Goal: Task Accomplishment & Management: Manage account settings

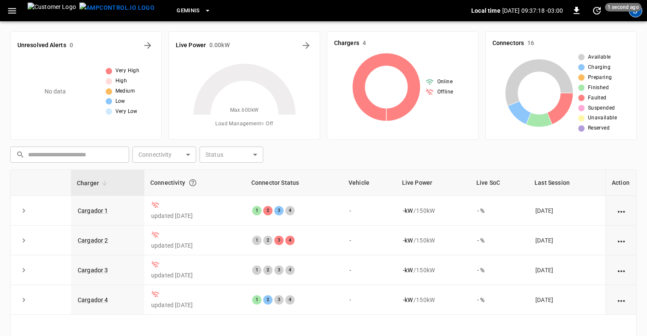
click at [634, 14] on div "J" at bounding box center [636, 11] width 14 height 14
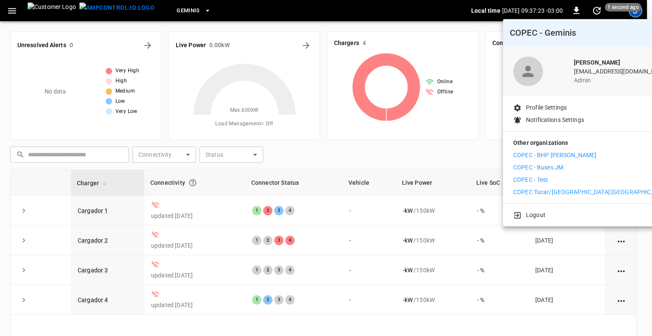
click at [553, 155] on p "COPEC - BHP [PERSON_NAME]" at bounding box center [554, 155] width 83 height 9
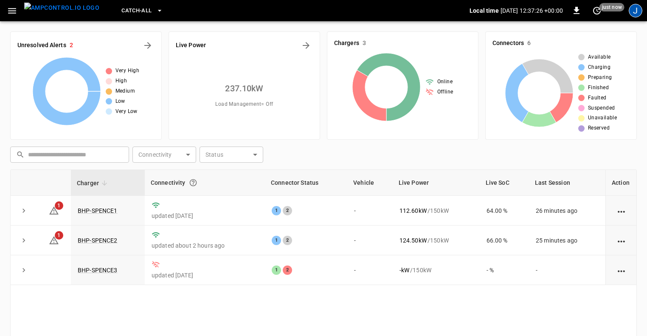
click at [634, 12] on div "J" at bounding box center [636, 11] width 14 height 14
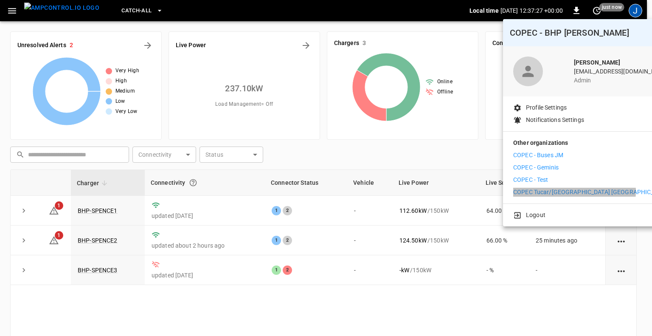
click at [564, 191] on p "COPEC Tucar/[GEOGRAPHIC_DATA] [GEOGRAPHIC_DATA]" at bounding box center [591, 192] width 156 height 9
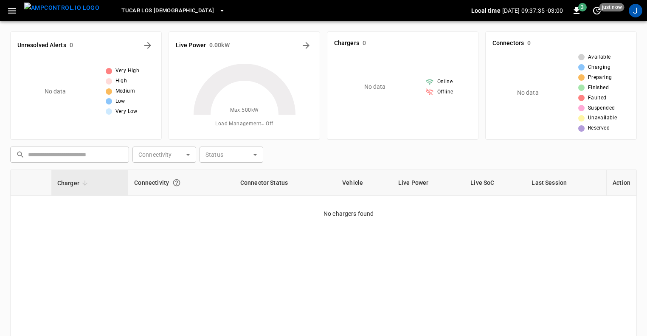
click at [83, 182] on icon at bounding box center [85, 183] width 8 height 8
click at [11, 11] on icon "button" at bounding box center [12, 11] width 8 height 6
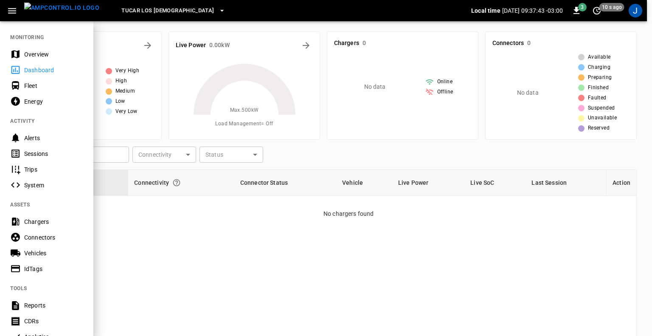
click at [32, 220] on div "Chargers" at bounding box center [53, 221] width 59 height 8
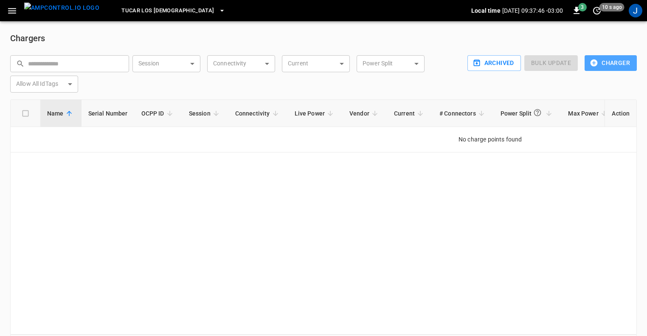
click at [614, 64] on button "Charger" at bounding box center [610, 63] width 52 height 16
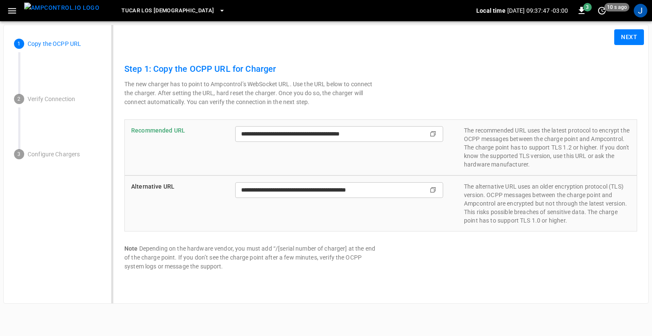
type input "**********"
click at [625, 36] on button "Next" at bounding box center [629, 37] width 30 height 16
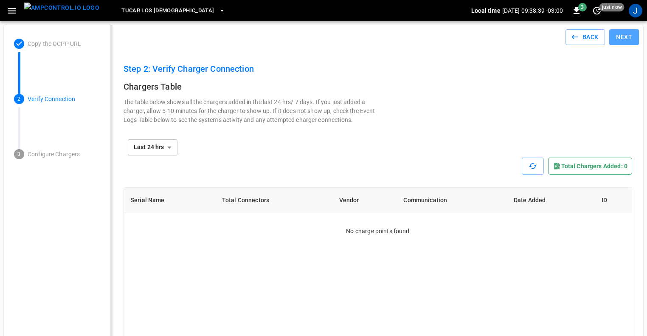
click at [628, 38] on button "Next" at bounding box center [624, 37] width 30 height 16
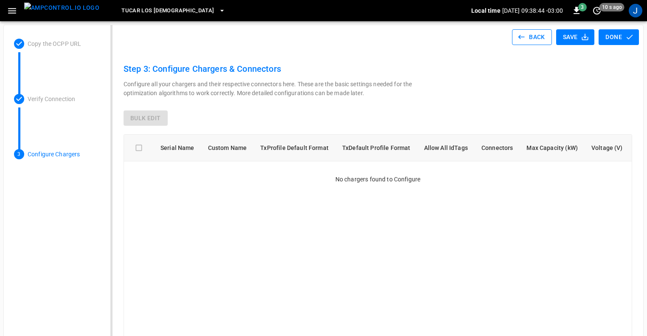
click at [533, 34] on button "Back" at bounding box center [532, 37] width 40 height 16
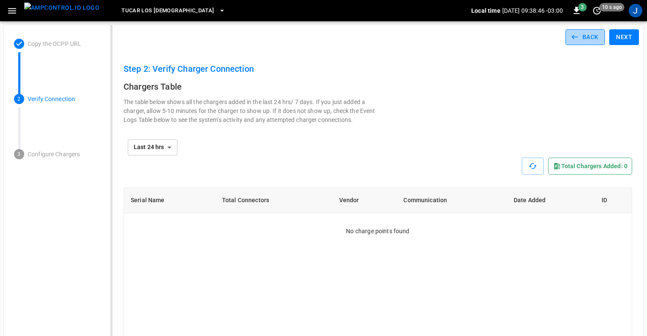
click at [580, 36] on button "Back" at bounding box center [585, 37] width 40 height 16
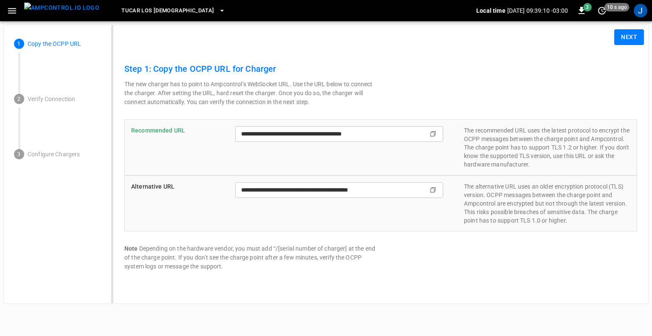
click at [11, 8] on icon "button" at bounding box center [12, 11] width 8 height 6
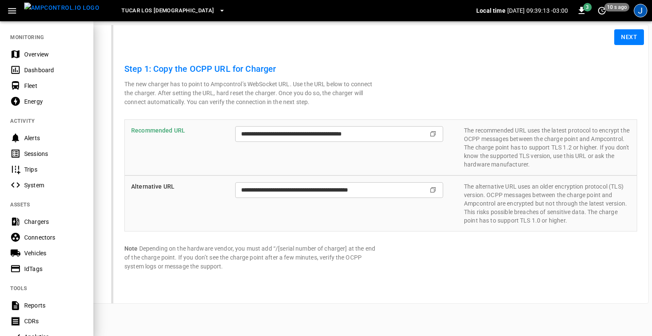
click at [638, 13] on div "J" at bounding box center [641, 11] width 14 height 14
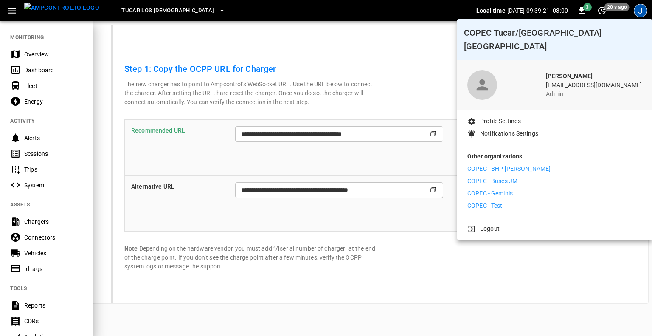
click at [509, 164] on p "COPEC - BHP [PERSON_NAME]" at bounding box center [508, 168] width 83 height 9
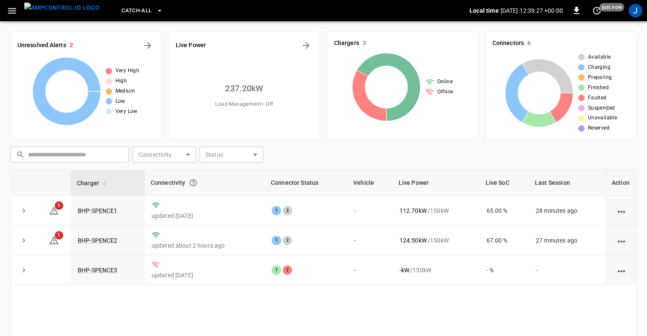
click at [9, 13] on icon "button" at bounding box center [12, 11] width 8 height 6
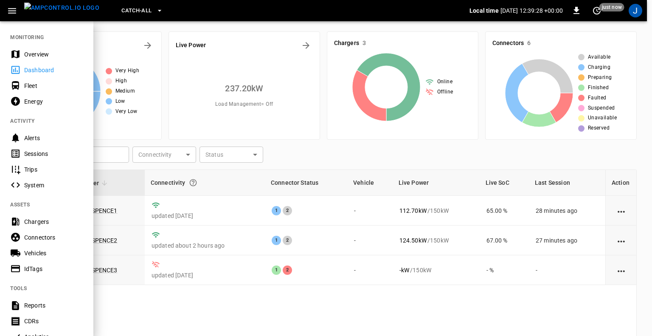
click at [37, 221] on div "Chargers" at bounding box center [53, 221] width 59 height 8
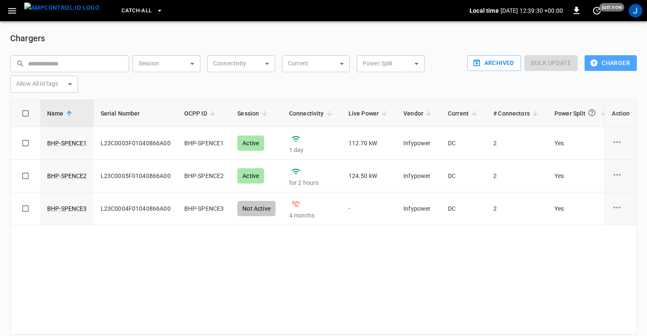
click at [620, 64] on button "Charger" at bounding box center [610, 63] width 52 height 16
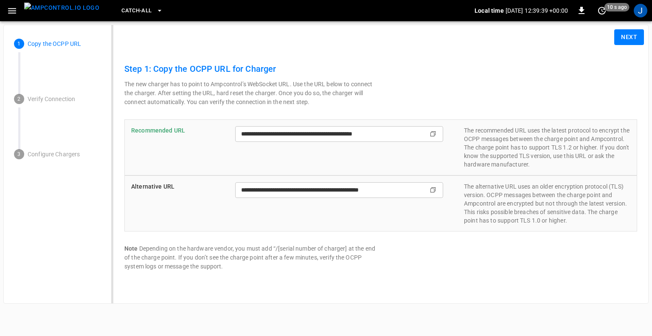
click at [628, 36] on button "Next" at bounding box center [629, 37] width 30 height 16
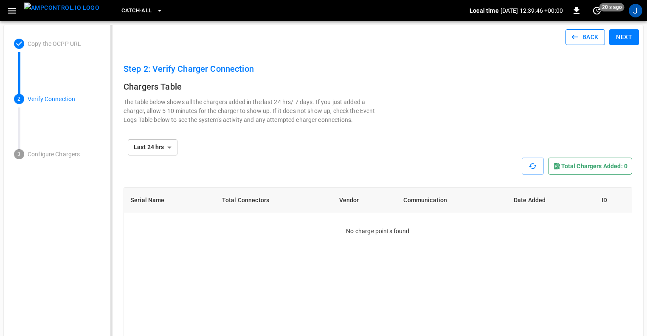
click at [585, 34] on button "Back" at bounding box center [585, 37] width 40 height 16
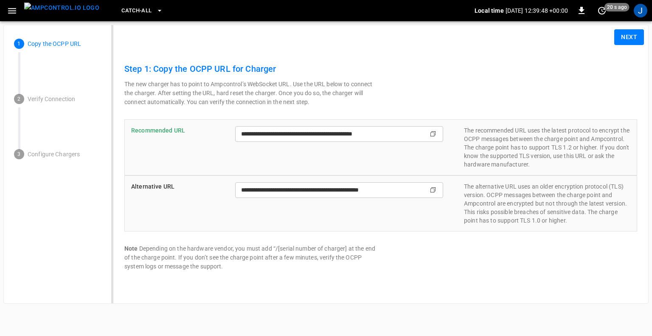
click at [14, 9] on icon "button" at bounding box center [12, 11] width 11 height 11
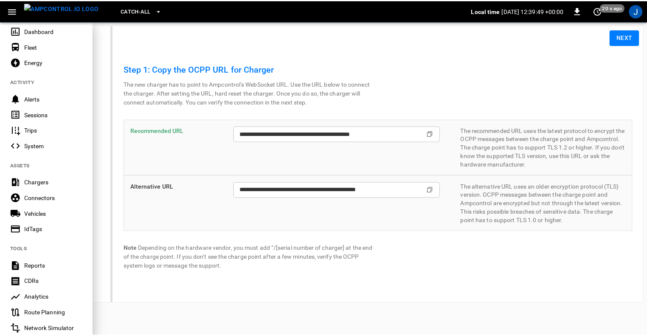
scroll to position [154, 0]
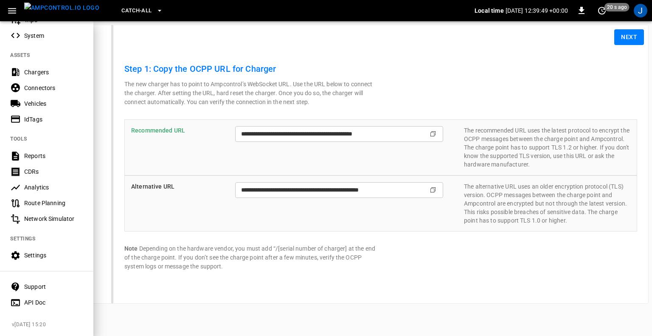
click at [36, 282] on div "Support" at bounding box center [53, 286] width 59 height 8
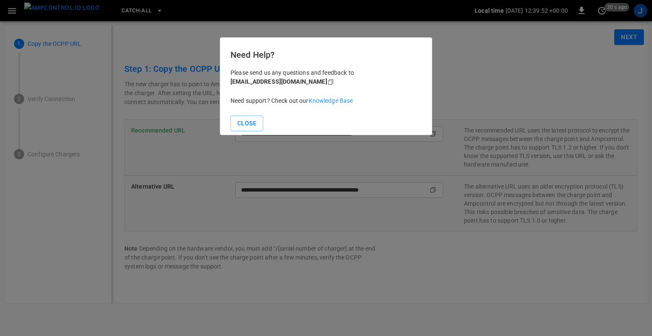
click at [332, 101] on link "Knowledge Base" at bounding box center [331, 100] width 45 height 7
click at [248, 120] on button "Close" at bounding box center [246, 123] width 33 height 16
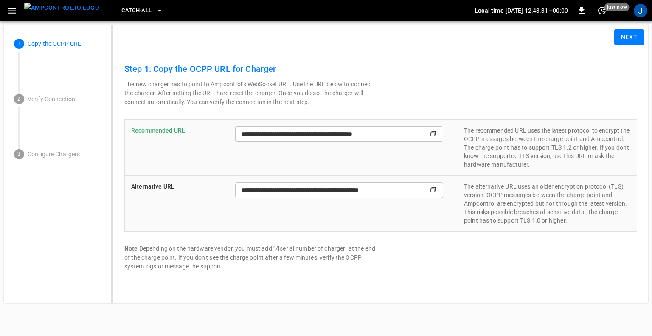
click at [10, 9] on icon "button" at bounding box center [12, 11] width 11 height 11
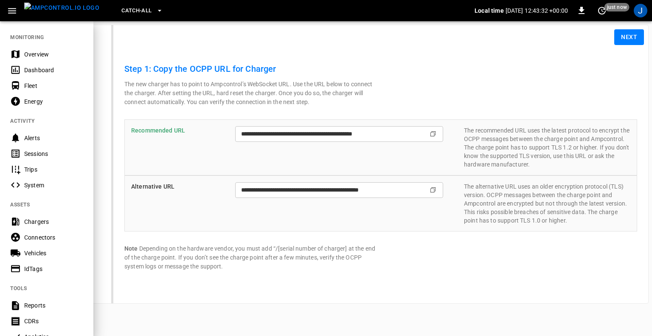
click at [37, 69] on div "Dashboard" at bounding box center [53, 70] width 59 height 8
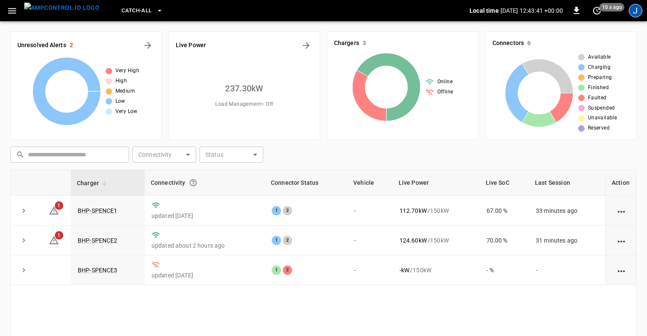
click at [634, 12] on div "J" at bounding box center [636, 11] width 14 height 14
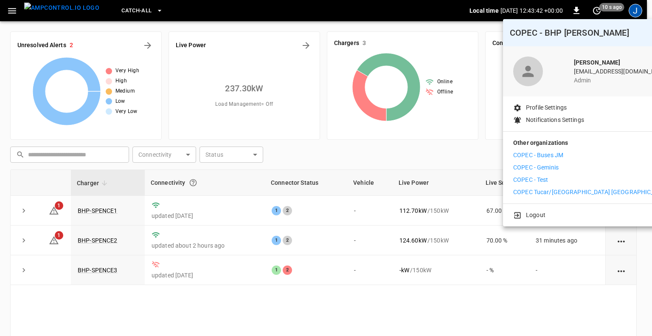
click at [562, 192] on p "COPEC Tucar/[GEOGRAPHIC_DATA] [GEOGRAPHIC_DATA]" at bounding box center [591, 192] width 156 height 9
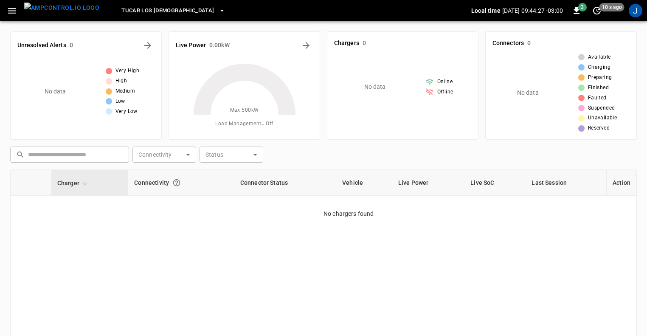
click at [8, 11] on icon "button" at bounding box center [12, 11] width 11 height 11
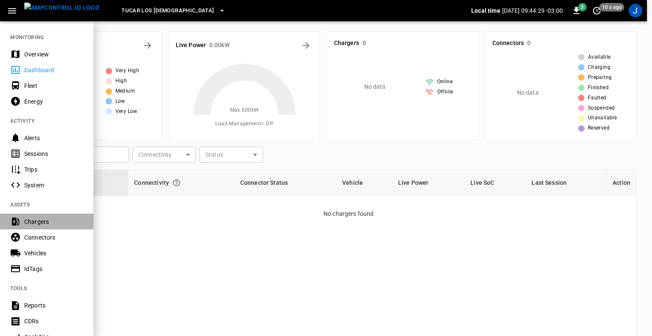
click at [36, 222] on div "Chargers" at bounding box center [53, 221] width 59 height 8
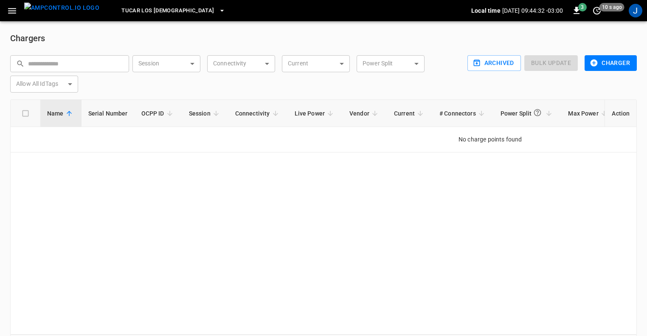
click at [608, 64] on button "Charger" at bounding box center [610, 63] width 52 height 16
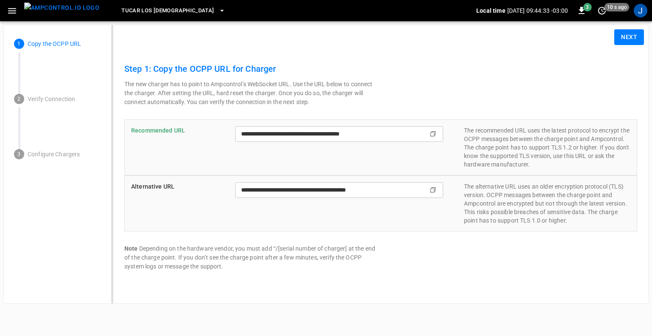
type input "**********"
drag, startPoint x: 154, startPoint y: 67, endPoint x: 277, endPoint y: 68, distance: 122.7
click at [277, 68] on h6 "Step 1: Copy the OCPP URL for Charger" at bounding box center [380, 69] width 513 height 14
click at [430, 83] on div "**********" at bounding box center [380, 166] width 513 height 209
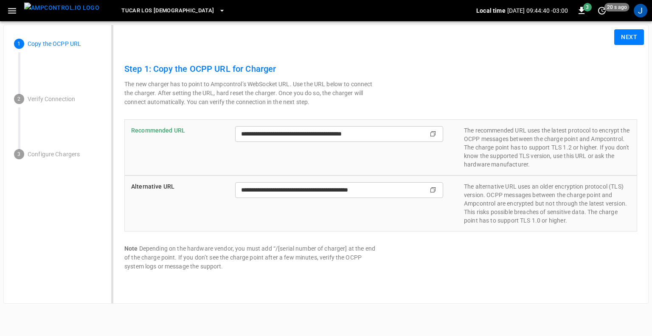
click at [626, 39] on button "Next" at bounding box center [629, 37] width 30 height 16
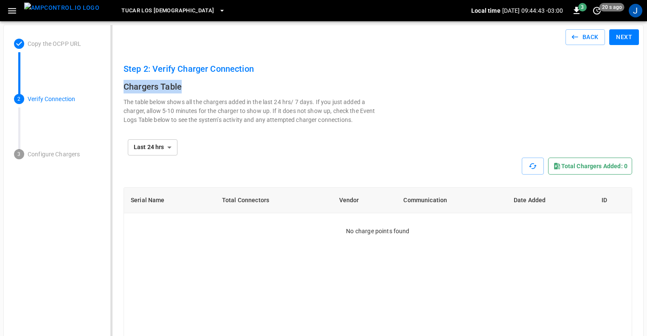
drag, startPoint x: 126, startPoint y: 84, endPoint x: 188, endPoint y: 87, distance: 62.0
click at [188, 87] on h6 "Chargers Table" at bounding box center [378, 87] width 508 height 14
click at [528, 168] on button "button" at bounding box center [533, 165] width 22 height 17
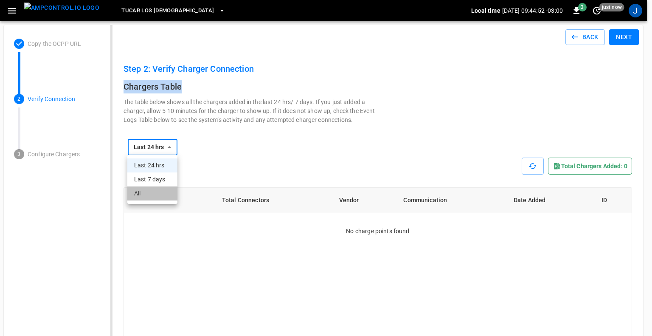
click at [140, 191] on li "All" at bounding box center [152, 193] width 50 height 14
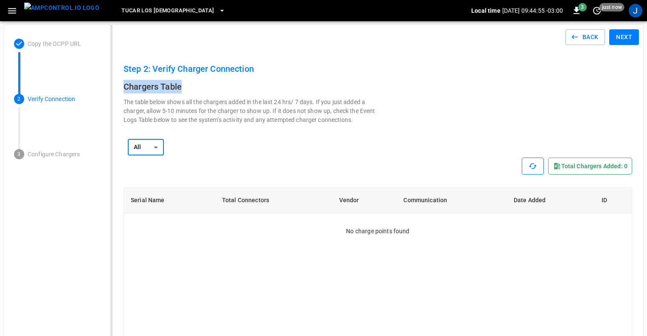
click at [532, 164] on icon "button" at bounding box center [532, 166] width 8 height 6
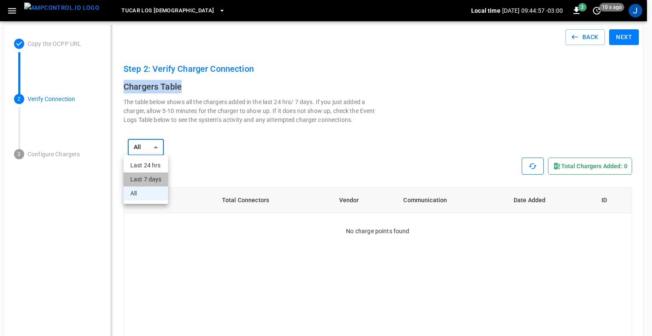
click at [149, 175] on li "Last 7 days" at bounding box center [146, 179] width 45 height 14
type input "**********"
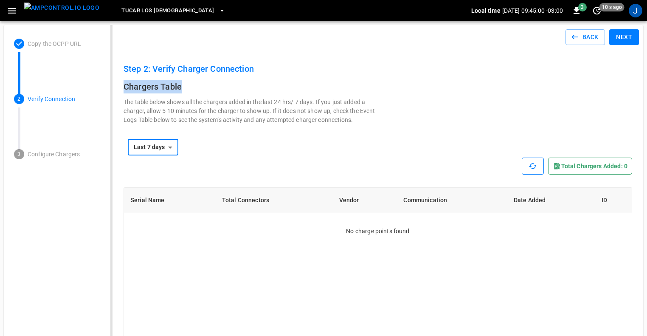
click at [628, 35] on button "Next" at bounding box center [624, 37] width 30 height 16
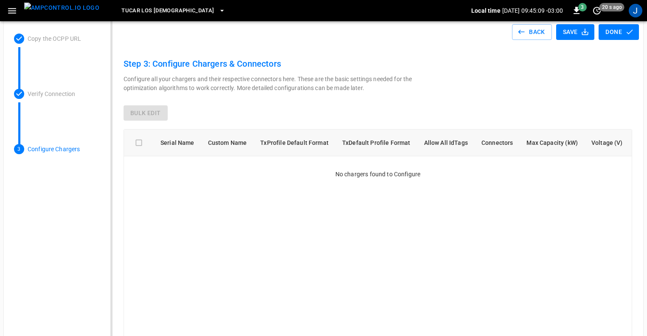
scroll to position [3, 0]
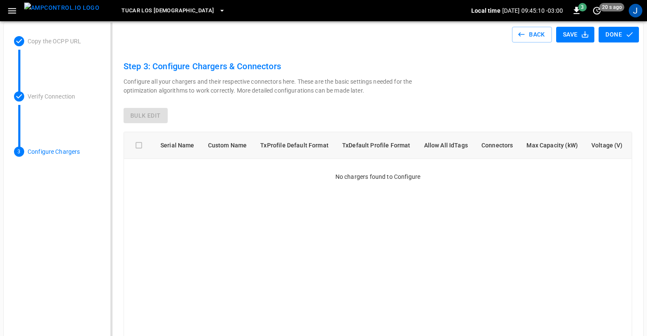
drag, startPoint x: 130, startPoint y: 113, endPoint x: 160, endPoint y: 113, distance: 29.3
click at [160, 113] on div "Bulk edit" at bounding box center [378, 116] width 508 height 16
click at [530, 30] on button "Back" at bounding box center [532, 35] width 40 height 16
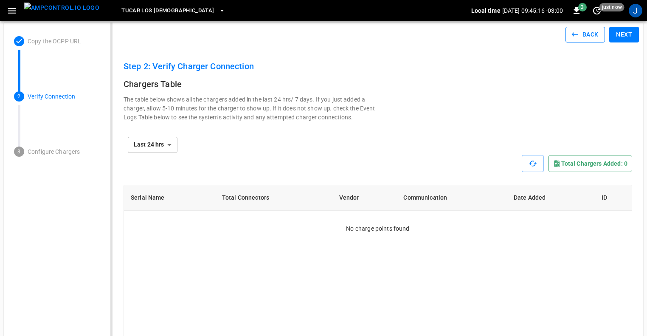
click at [578, 38] on icon "button" at bounding box center [574, 34] width 8 height 8
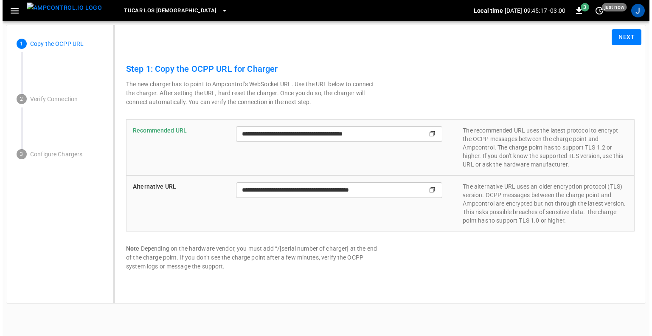
scroll to position [0, 0]
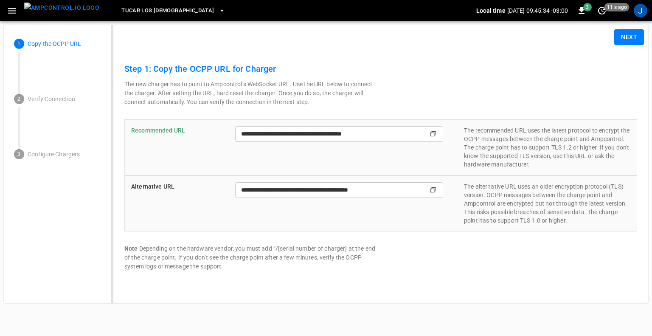
click at [17, 10] on icon "button" at bounding box center [12, 11] width 11 height 11
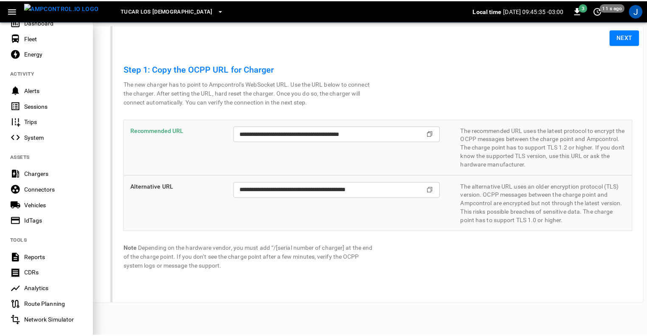
scroll to position [154, 0]
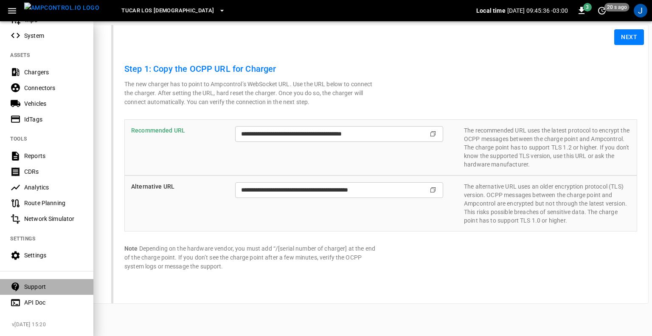
click at [30, 282] on div "Support" at bounding box center [53, 286] width 59 height 8
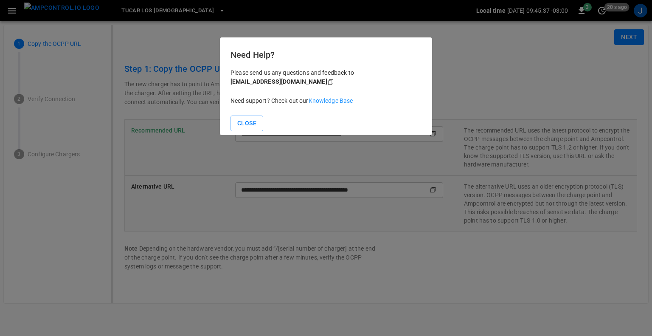
click at [335, 101] on link "Knowledge Base" at bounding box center [331, 100] width 45 height 7
click at [248, 122] on button "Close" at bounding box center [246, 123] width 33 height 16
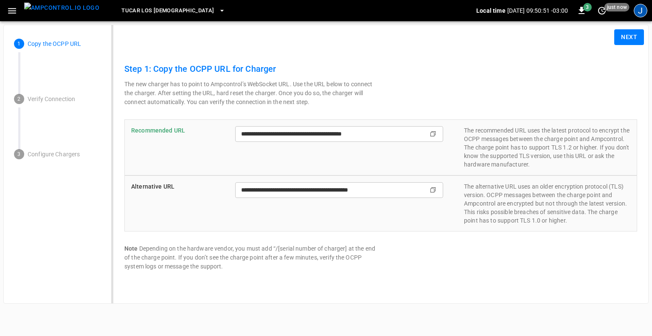
click at [640, 9] on div "J" at bounding box center [641, 11] width 14 height 14
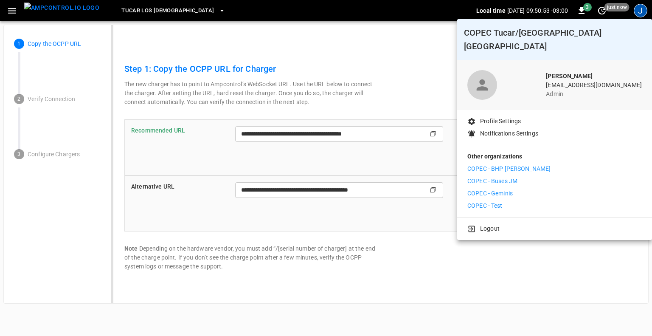
click at [511, 164] on p "COPEC - BHP [PERSON_NAME]" at bounding box center [508, 168] width 83 height 9
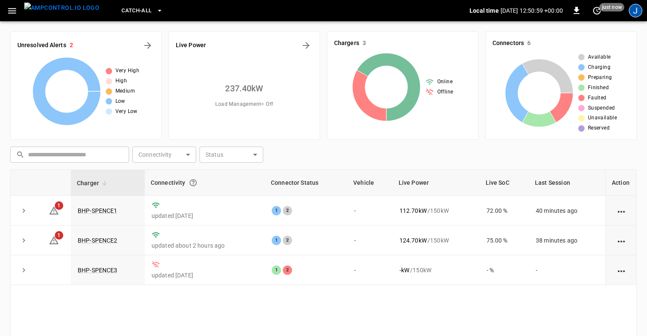
click at [636, 10] on div "J" at bounding box center [636, 11] width 14 height 14
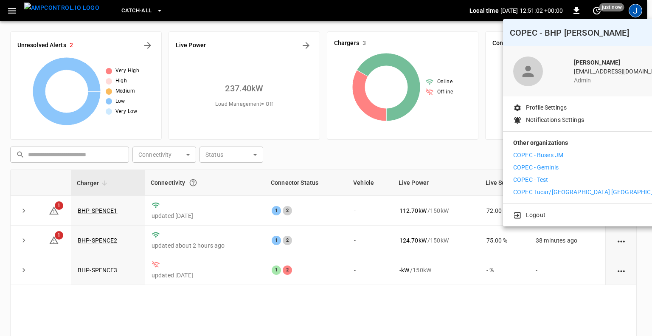
click at [548, 166] on p "COPEC - Geminis" at bounding box center [535, 167] width 45 height 9
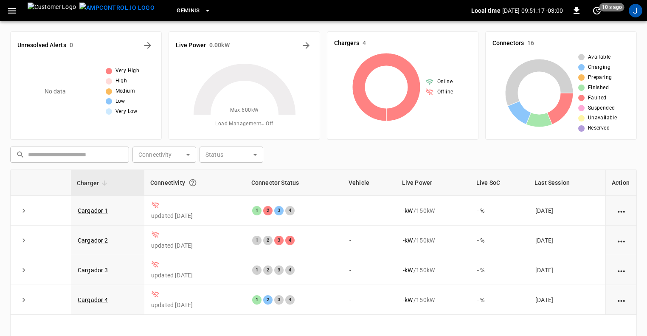
click at [12, 10] on icon "button" at bounding box center [12, 11] width 11 height 11
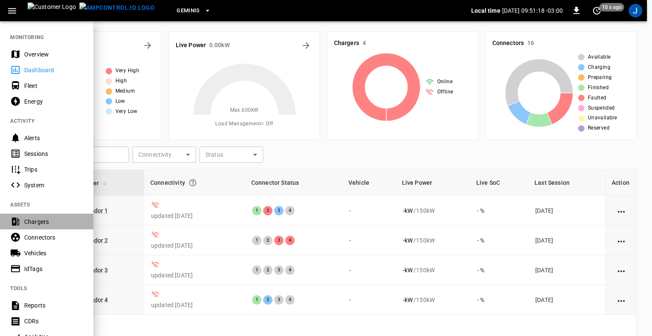
click at [36, 221] on div "Chargers" at bounding box center [53, 221] width 59 height 8
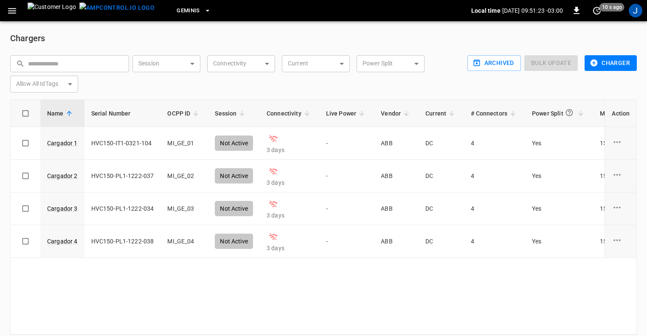
click at [624, 61] on button "Charger" at bounding box center [610, 63] width 52 height 16
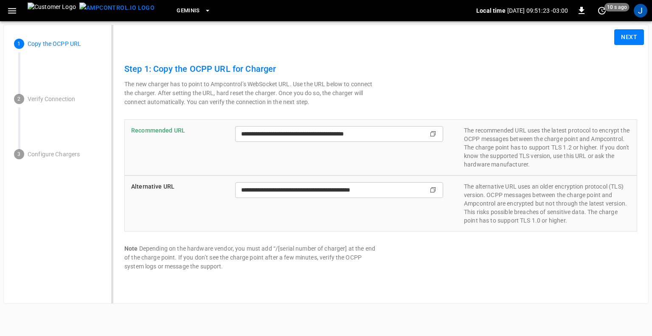
type input "**********"
click at [622, 37] on button "Next" at bounding box center [629, 37] width 30 height 16
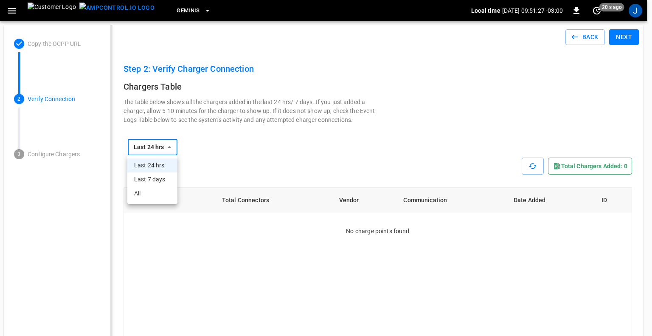
click at [142, 193] on li "All" at bounding box center [152, 193] width 50 height 14
type input "***"
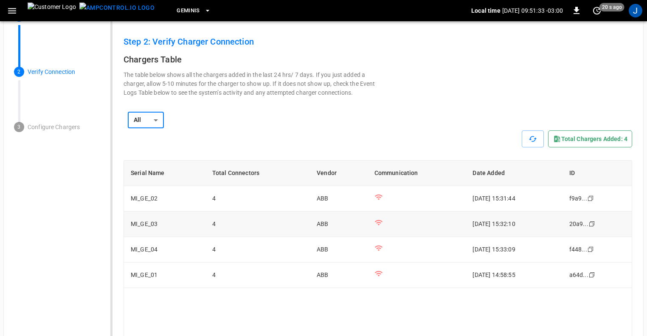
scroll to position [42, 0]
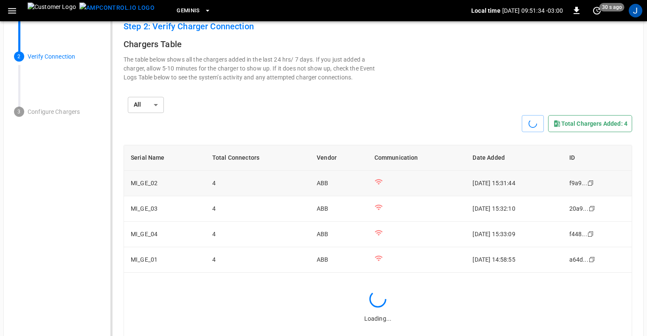
click at [275, 185] on td "4" at bounding box center [257, 183] width 104 height 25
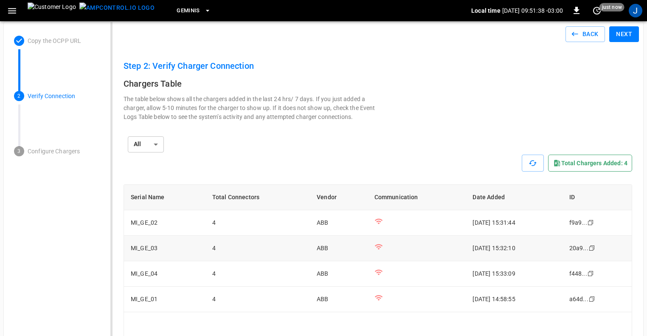
scroll to position [0, 0]
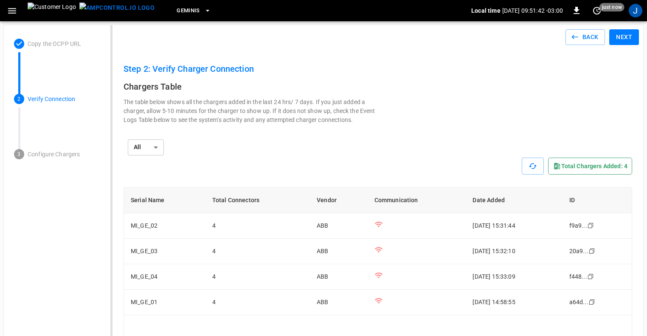
click at [628, 36] on button "Next" at bounding box center [624, 37] width 30 height 16
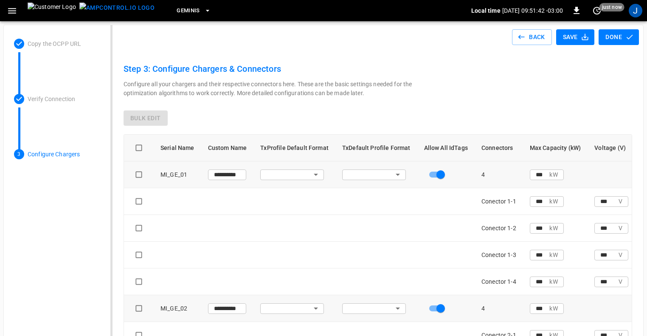
type input "**********"
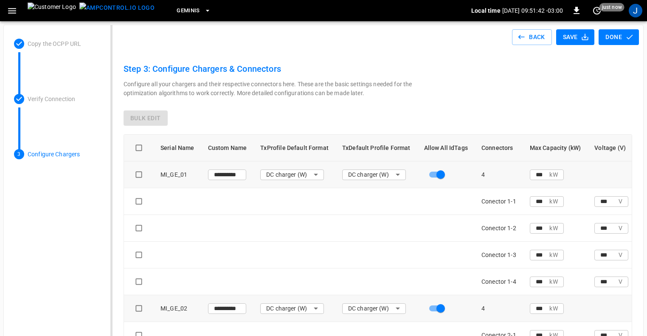
type input "**********"
click at [528, 39] on button "Back" at bounding box center [532, 37] width 40 height 16
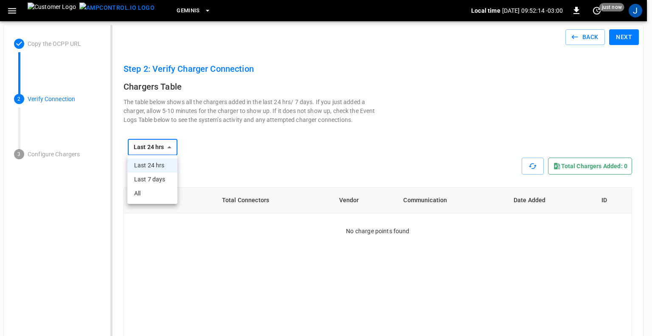
click at [146, 196] on li "All" at bounding box center [152, 193] width 50 height 14
type input "***"
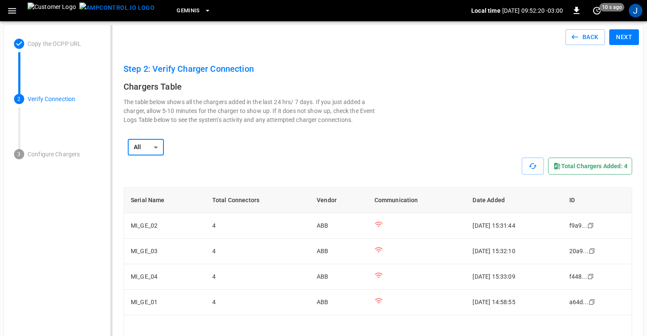
click at [623, 39] on button "Next" at bounding box center [624, 37] width 30 height 16
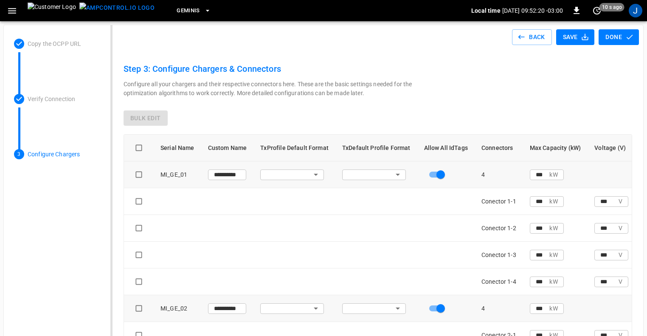
type input "**********"
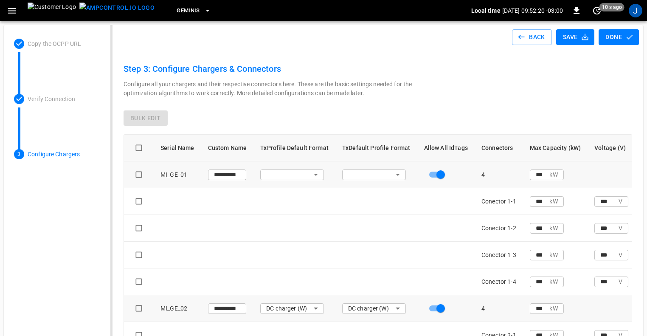
type input "**********"
click at [536, 31] on button "Back" at bounding box center [532, 37] width 40 height 16
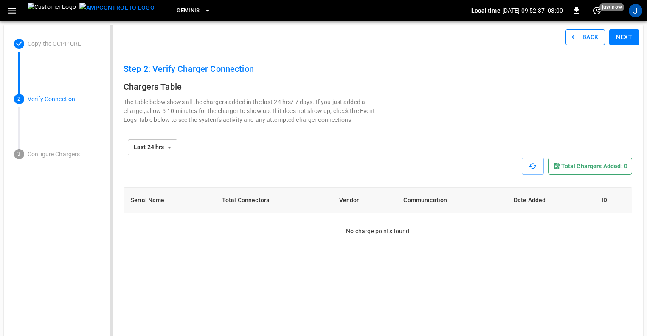
click at [587, 35] on button "Back" at bounding box center [585, 37] width 40 height 16
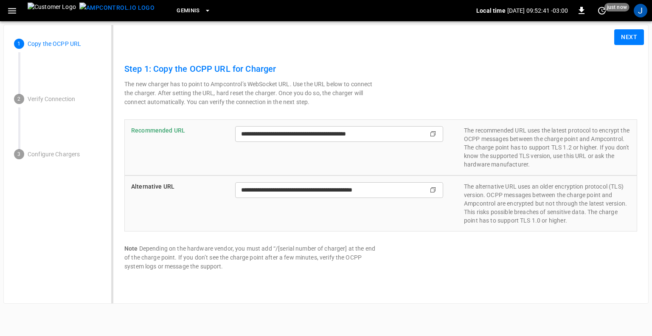
click at [10, 13] on icon "button" at bounding box center [12, 11] width 8 height 6
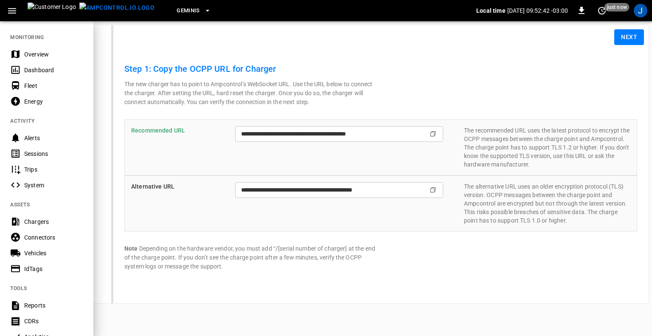
click at [36, 67] on div "Dashboard" at bounding box center [53, 70] width 59 height 8
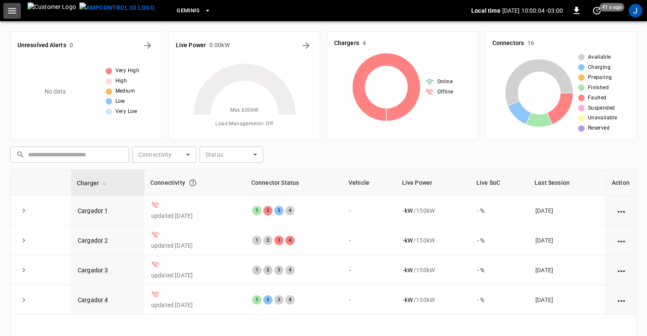
click at [13, 13] on icon "button" at bounding box center [12, 11] width 11 height 11
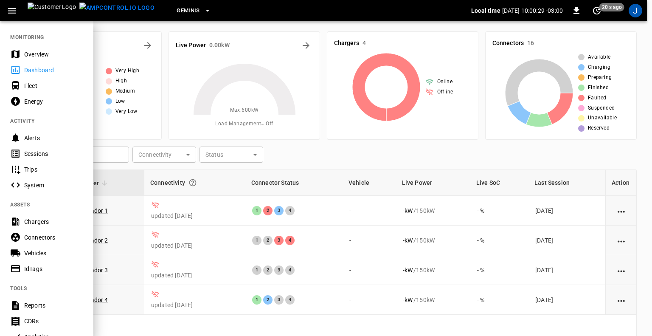
click at [36, 225] on div "Chargers" at bounding box center [53, 221] width 59 height 8
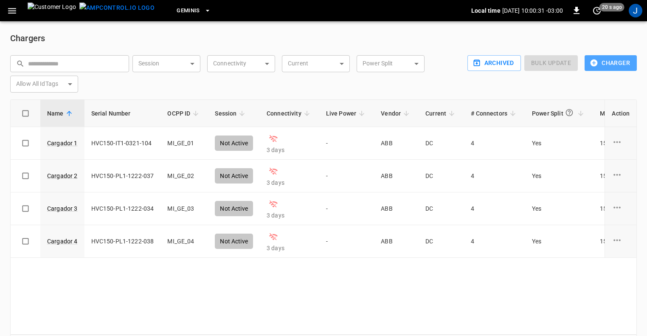
click at [620, 60] on button "Charger" at bounding box center [610, 63] width 52 height 16
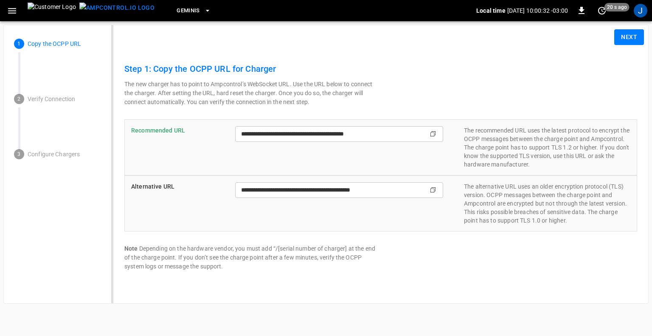
type input "**********"
click at [629, 40] on button "Next" at bounding box center [629, 37] width 30 height 16
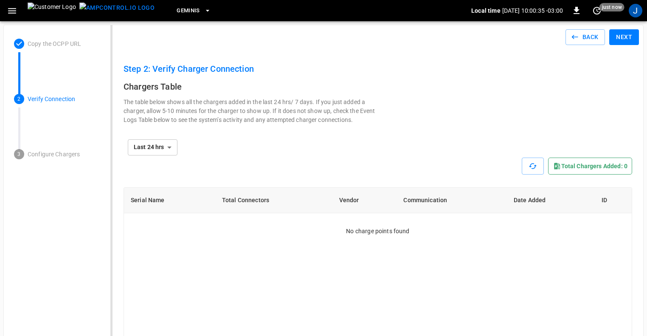
click at [629, 36] on button "Next" at bounding box center [624, 37] width 30 height 16
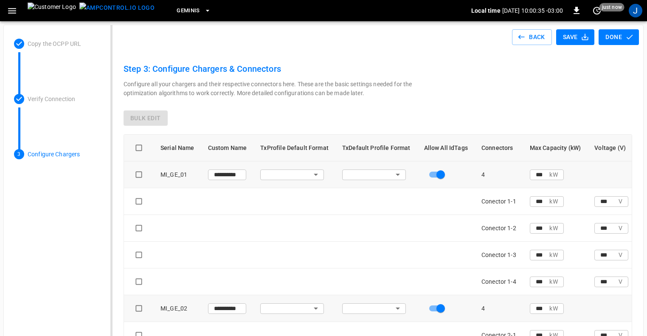
type input "**********"
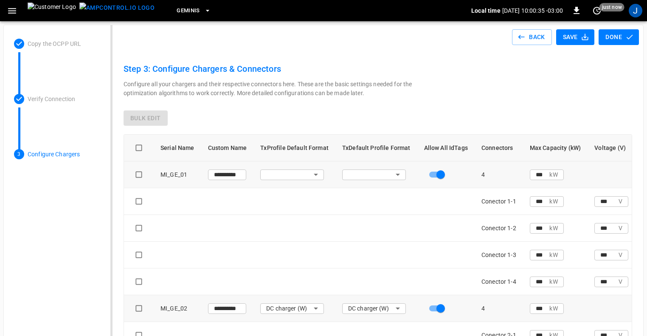
type input "**********"
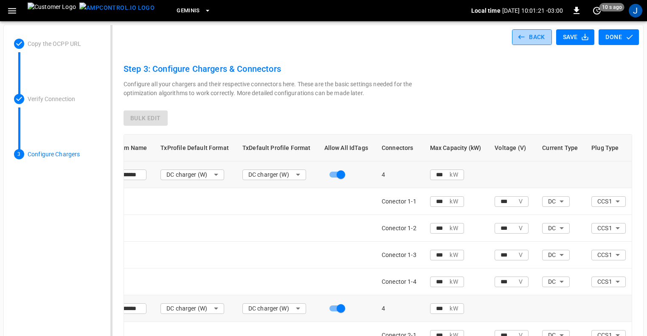
click at [525, 38] on icon "button" at bounding box center [521, 37] width 8 height 8
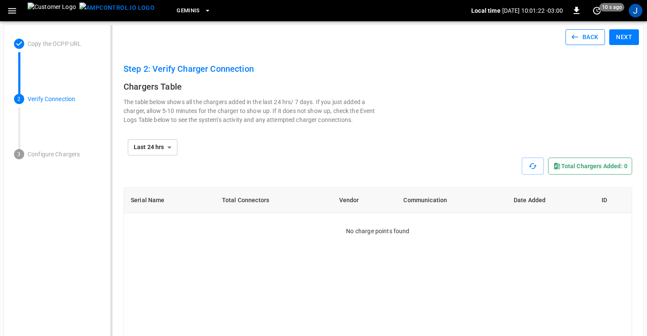
click at [574, 38] on icon "button" at bounding box center [574, 37] width 8 height 8
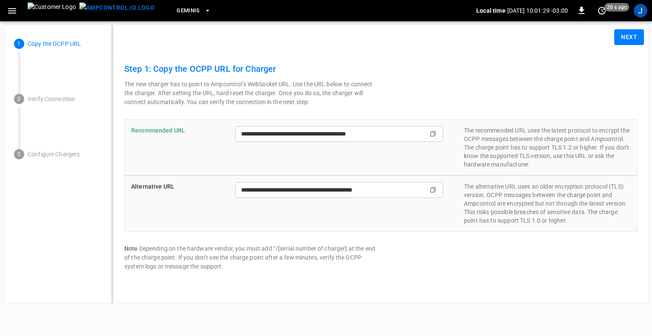
click at [11, 9] on icon "button" at bounding box center [12, 11] width 11 height 11
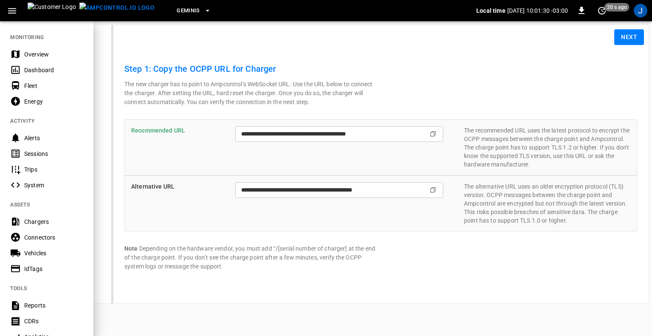
drag, startPoint x: 34, startPoint y: 70, endPoint x: 71, endPoint y: 74, distance: 38.0
click at [34, 70] on div "Dashboard" at bounding box center [53, 70] width 59 height 8
